Goal: Browse casually

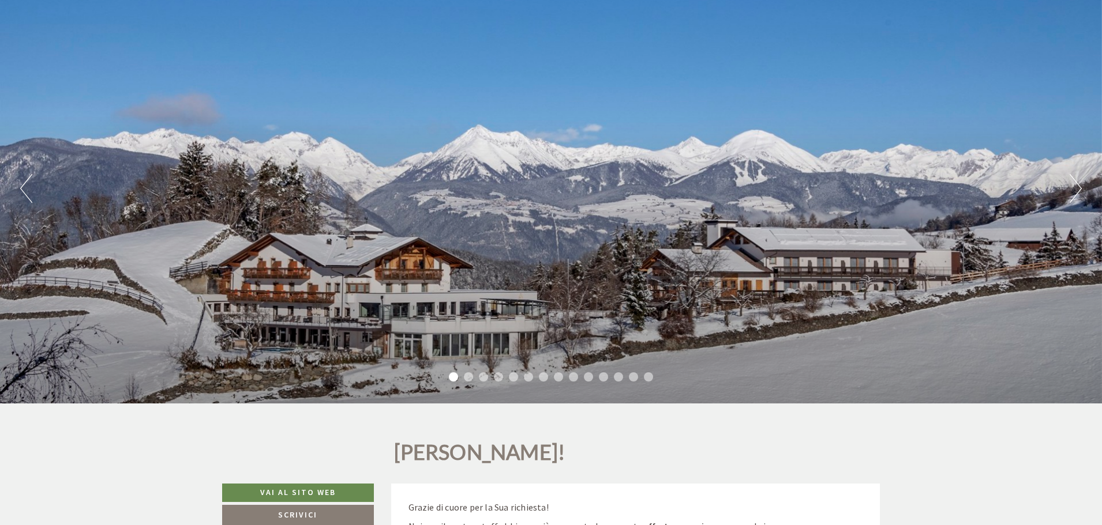
scroll to position [115, 0]
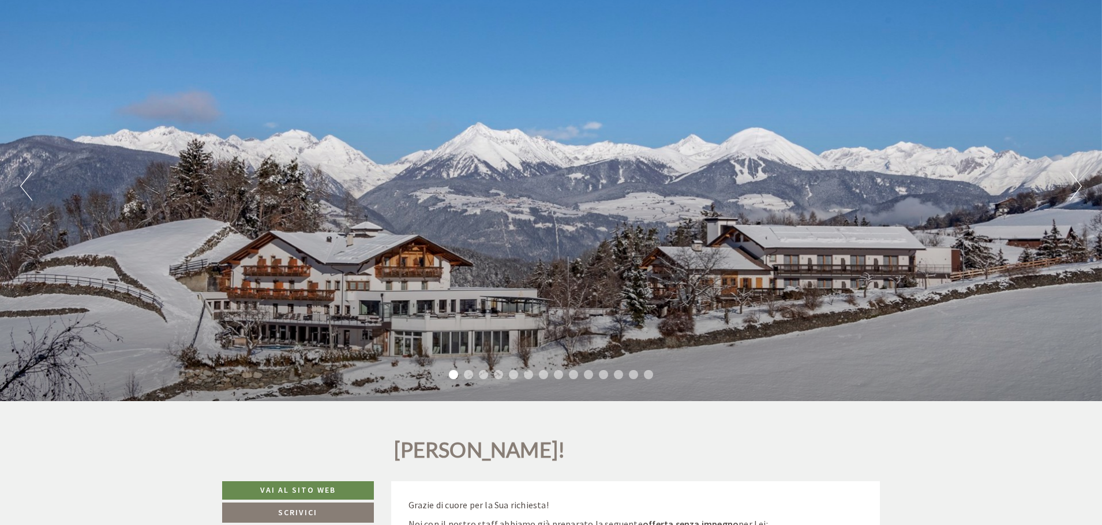
click at [1078, 187] on button "Next" at bounding box center [1075, 186] width 12 height 29
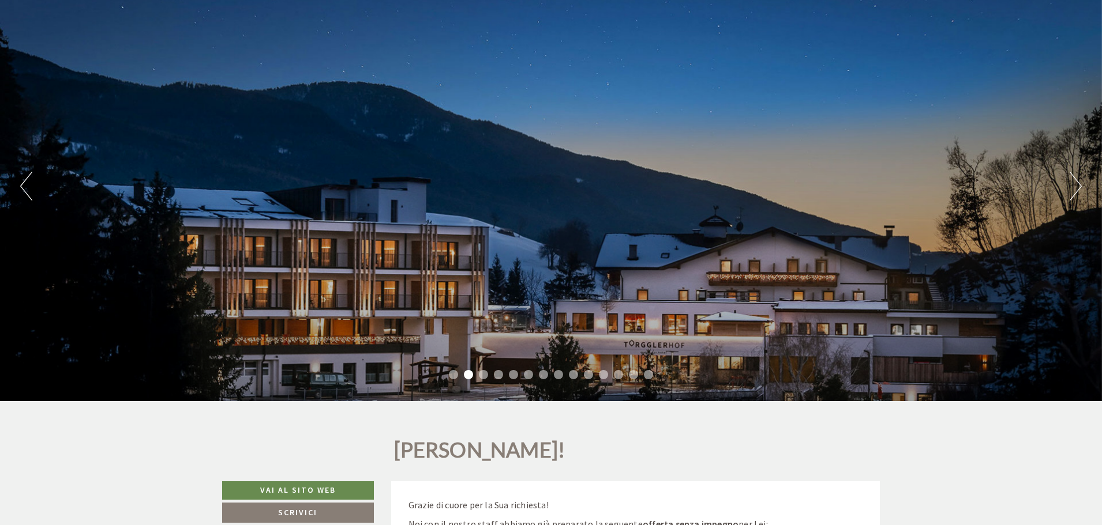
click at [1078, 187] on button "Next" at bounding box center [1075, 186] width 12 height 29
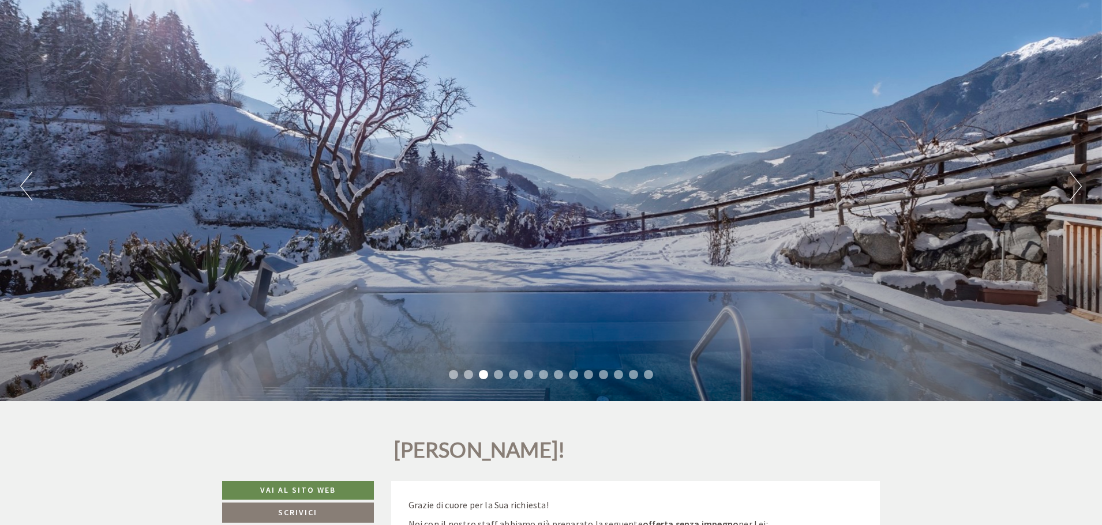
click at [1078, 187] on button "Next" at bounding box center [1075, 186] width 12 height 29
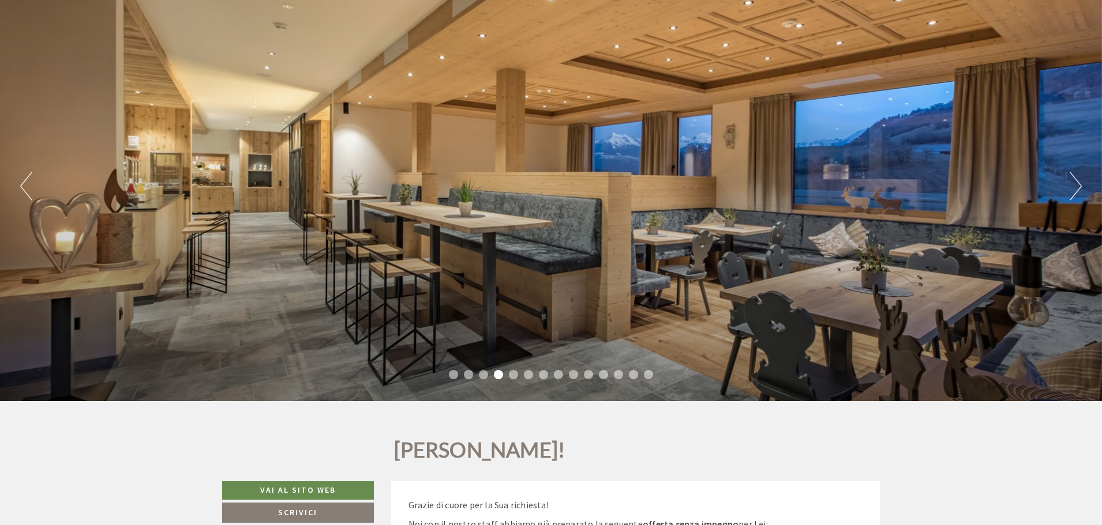
click at [1078, 187] on button "Next" at bounding box center [1075, 186] width 12 height 29
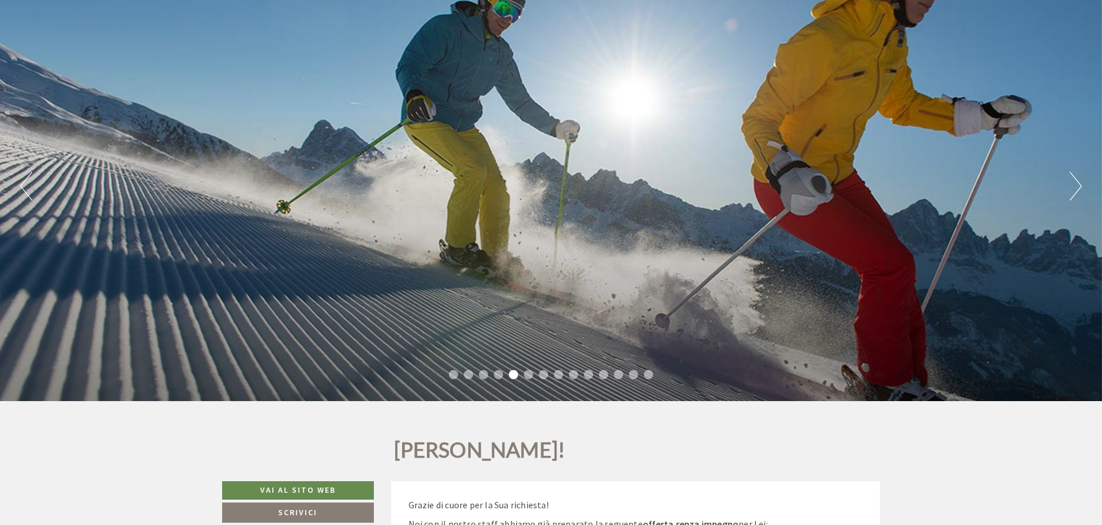
click at [1078, 187] on button "Next" at bounding box center [1075, 186] width 12 height 29
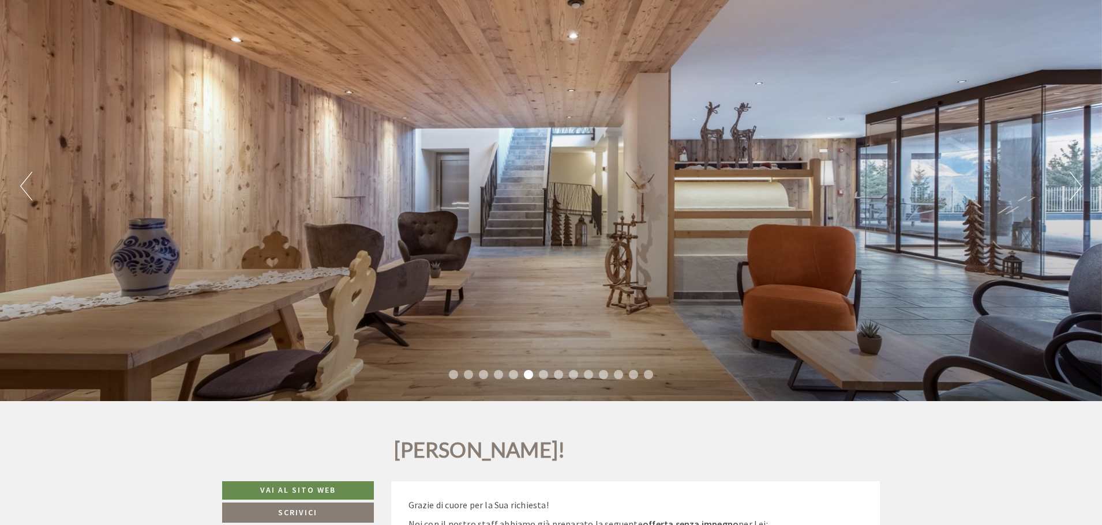
click at [1078, 187] on button "Next" at bounding box center [1075, 186] width 12 height 29
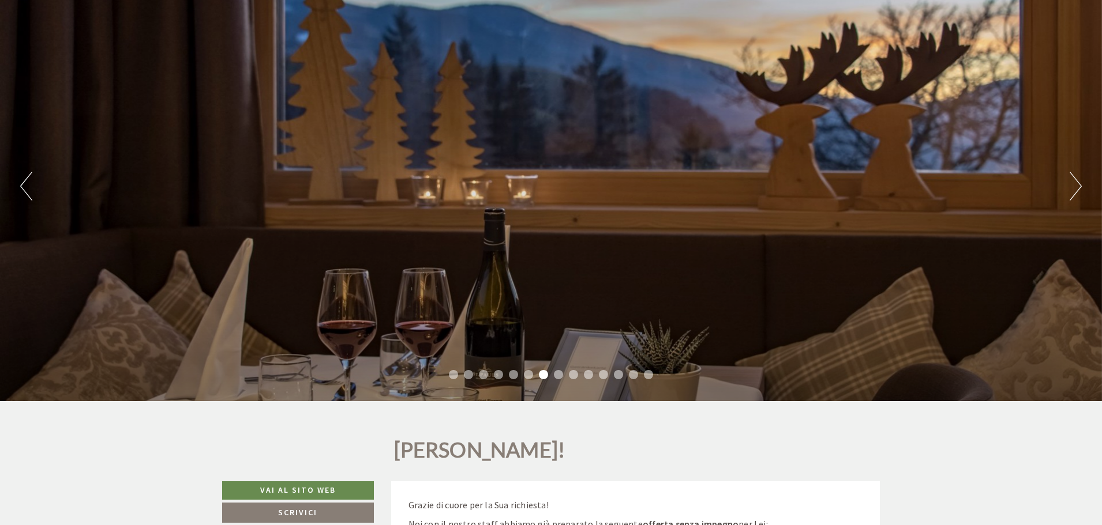
click at [1078, 187] on button "Next" at bounding box center [1075, 186] width 12 height 29
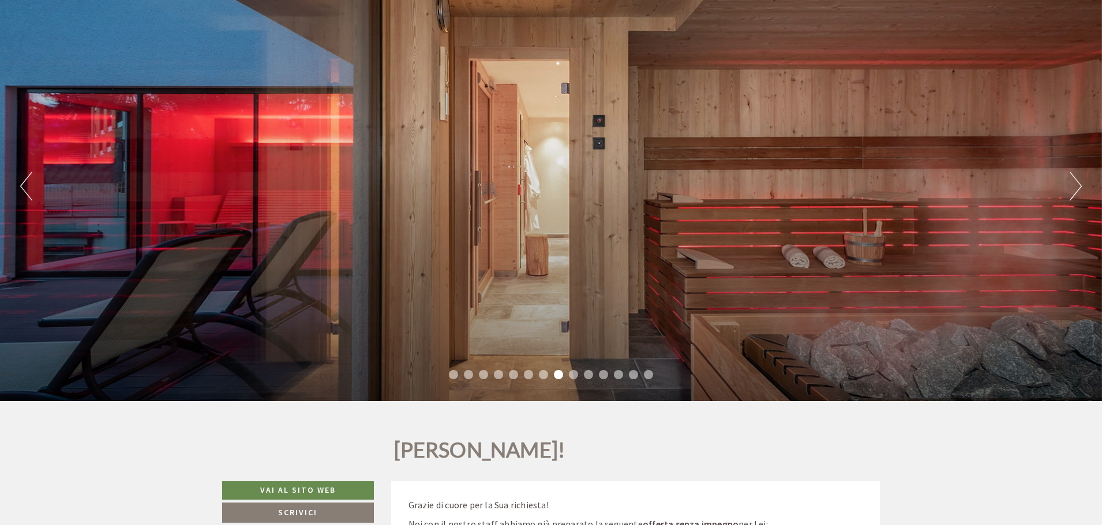
click at [1078, 187] on button "Next" at bounding box center [1075, 186] width 12 height 29
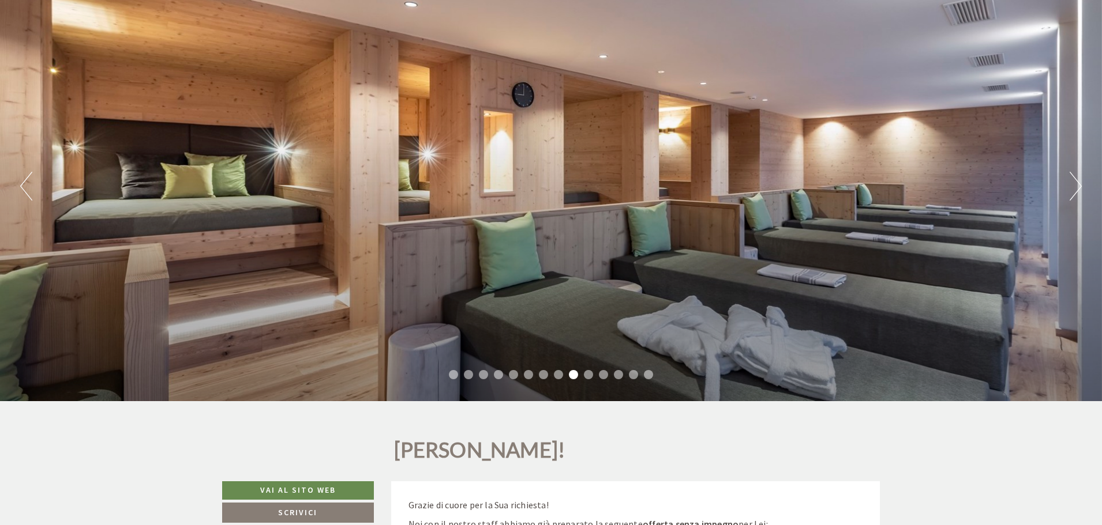
click at [1078, 187] on button "Next" at bounding box center [1075, 186] width 12 height 29
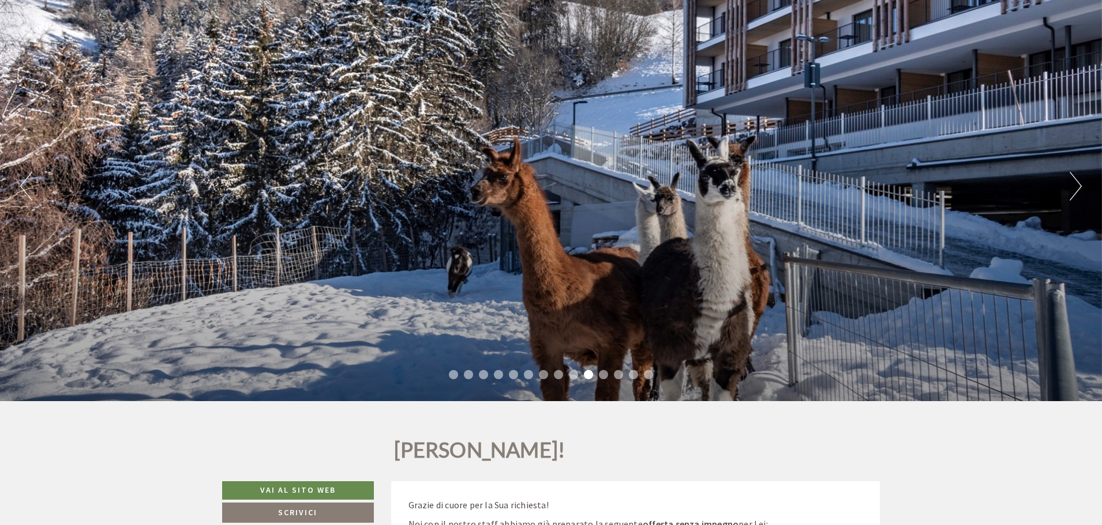
click at [1078, 187] on button "Next" at bounding box center [1075, 186] width 12 height 29
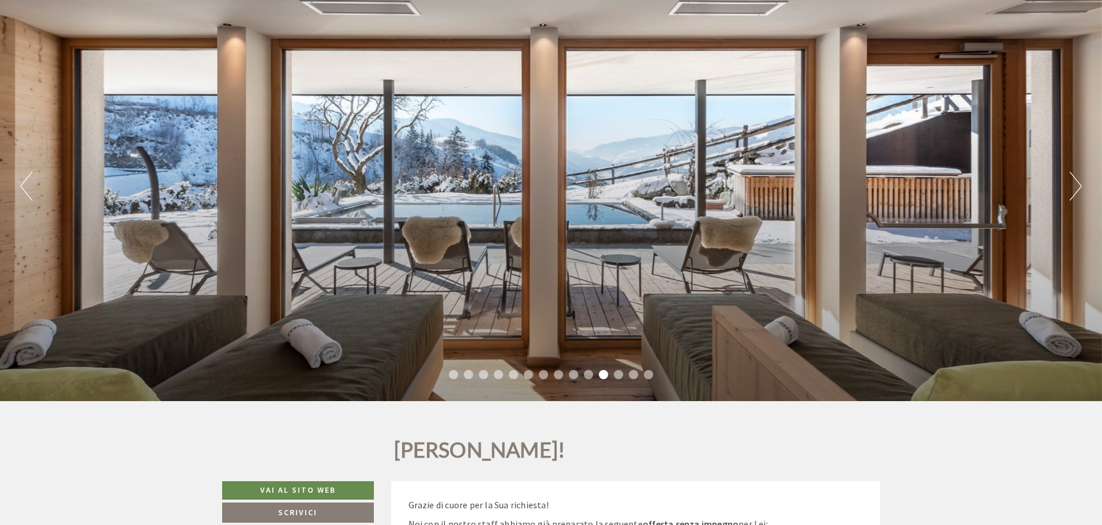
click at [1078, 187] on button "Next" at bounding box center [1075, 186] width 12 height 29
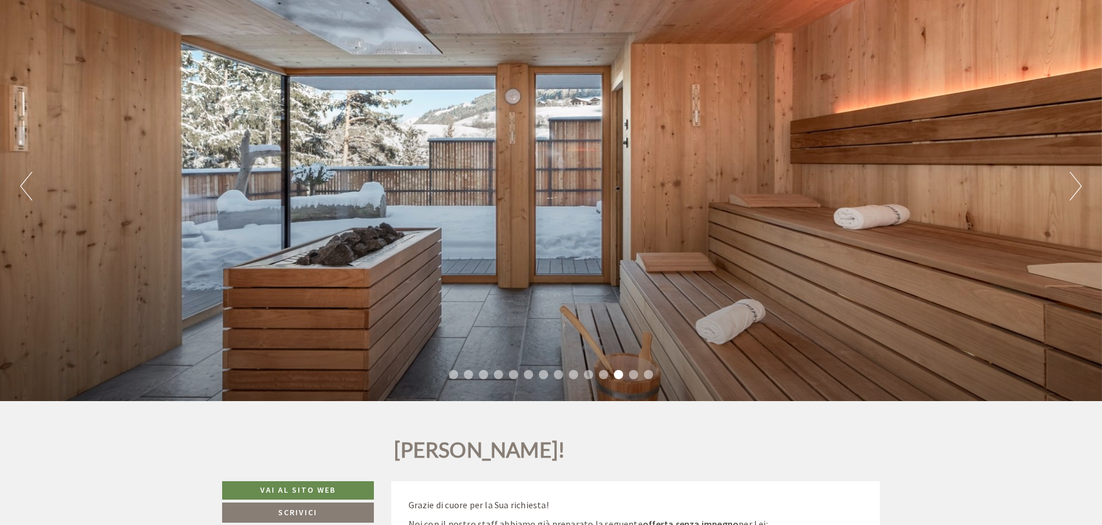
click at [1078, 187] on button "Next" at bounding box center [1075, 186] width 12 height 29
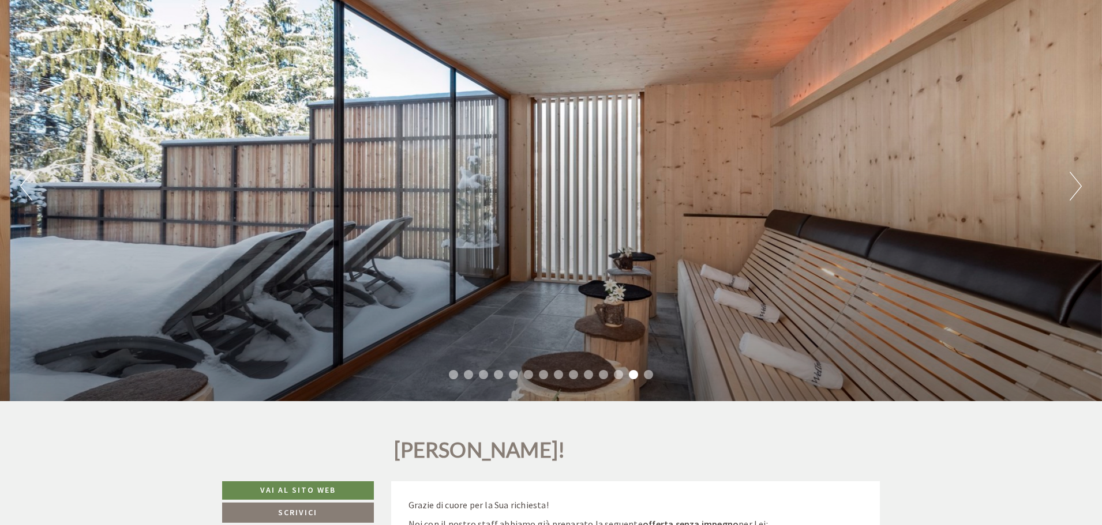
click at [1078, 187] on button "Next" at bounding box center [1075, 186] width 12 height 29
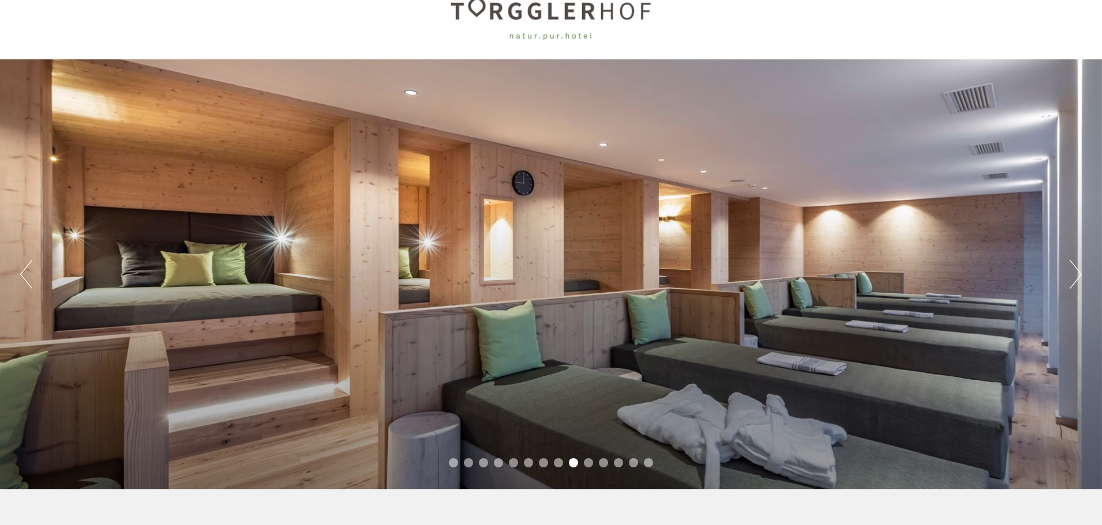
scroll to position [0, 0]
